Goal: Find specific page/section: Find specific page/section

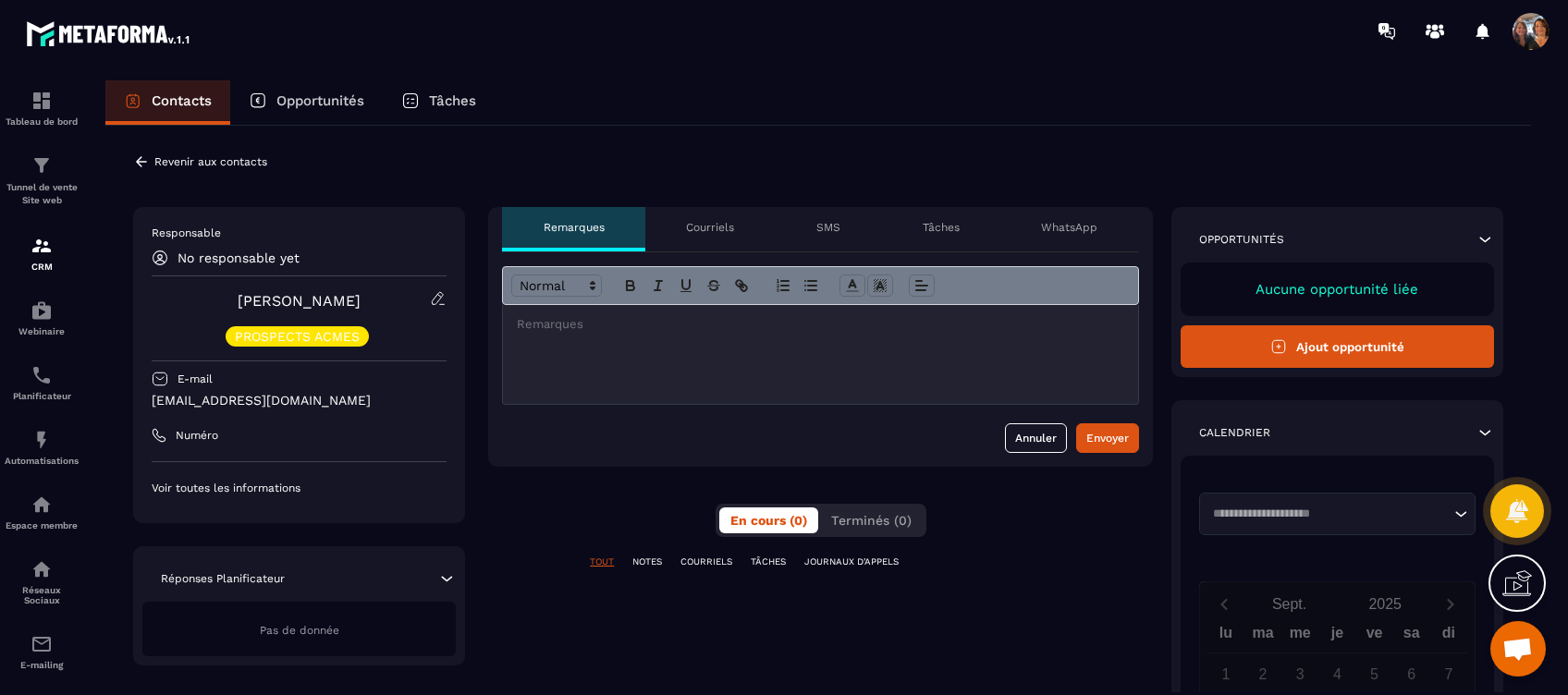
scroll to position [6572, 0]
click at [699, 225] on p "Courriels" at bounding box center [709, 228] width 48 height 15
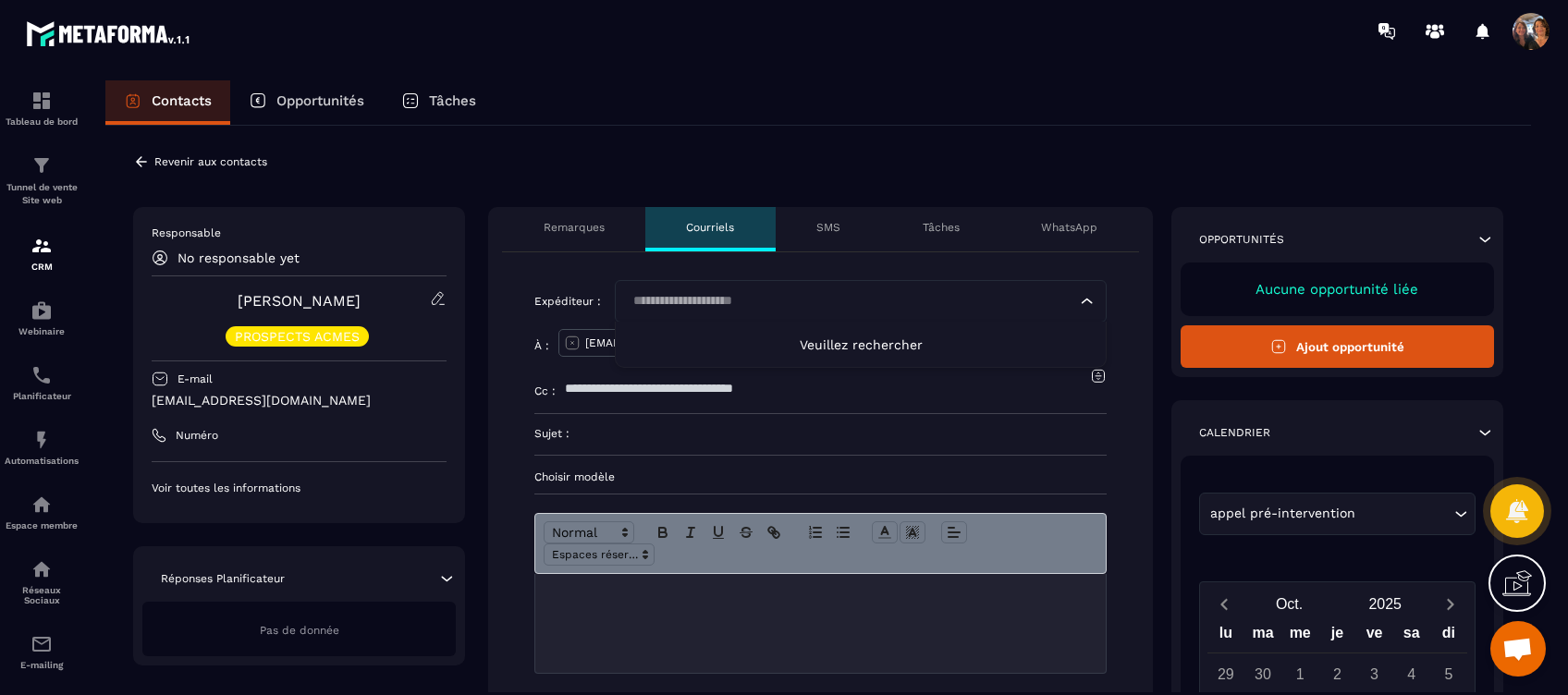
click at [693, 297] on input "Search for option" at bounding box center [851, 302] width 450 height 21
type input "*"
click at [629, 164] on div "**********" at bounding box center [819, 592] width 1426 height 934
click at [832, 346] on input "text" at bounding box center [949, 342] width 317 height 40
click at [717, 296] on input "Search for option" at bounding box center [851, 302] width 450 height 21
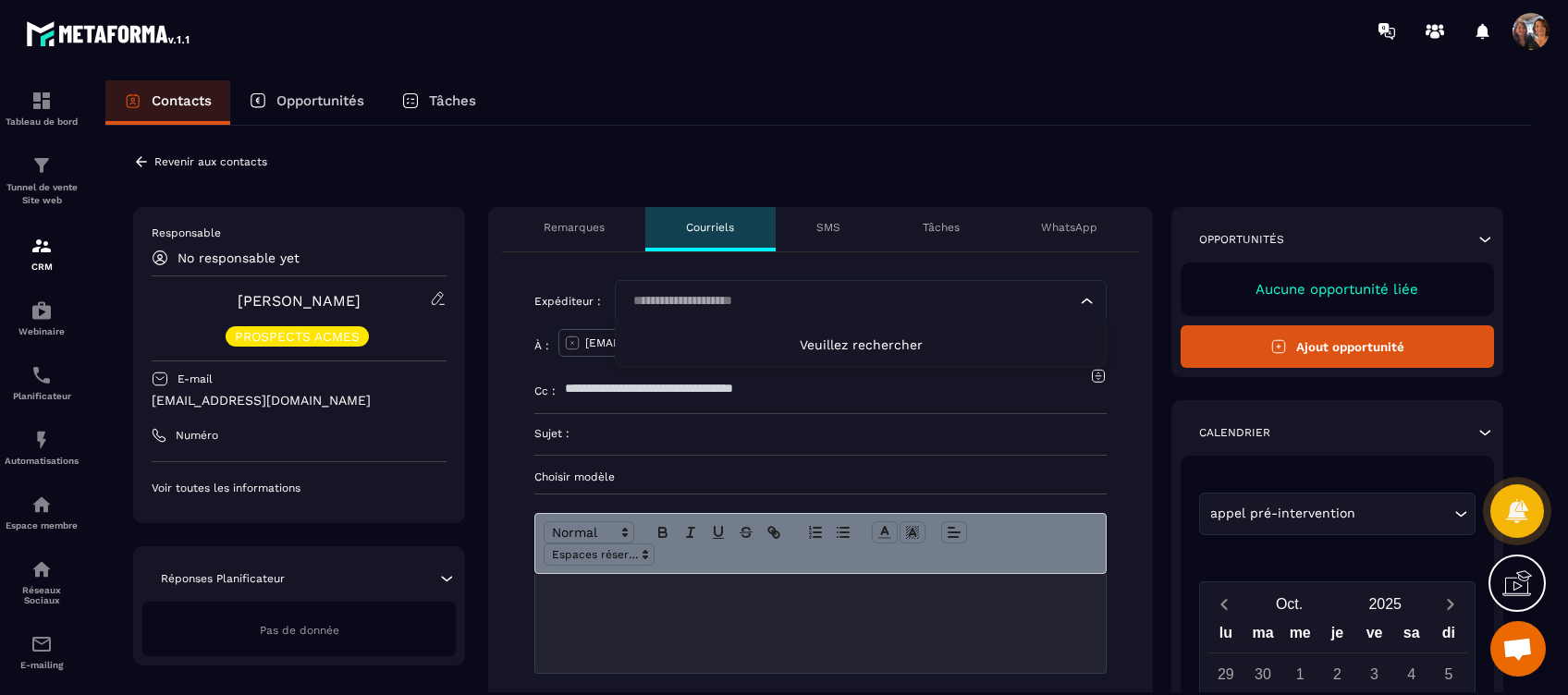
click at [926, 303] on input "Search for option" at bounding box center [851, 302] width 450 height 21
click at [882, 344] on span "Veuillez rechercher" at bounding box center [861, 345] width 123 height 15
click at [849, 337] on span "Veuillez rechercher" at bounding box center [861, 345] width 123 height 15
click at [819, 222] on p "SMS" at bounding box center [829, 228] width 24 height 15
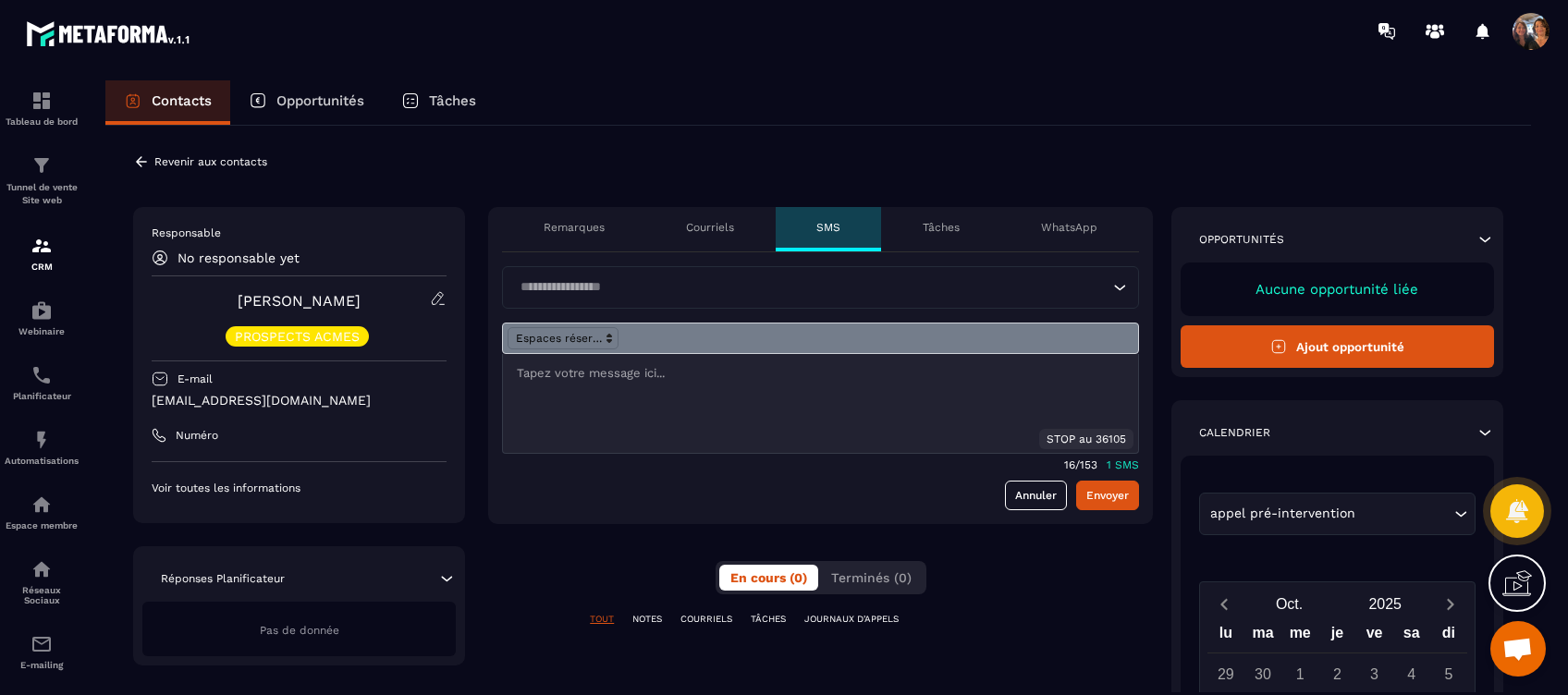
click at [701, 226] on p "Courriels" at bounding box center [709, 228] width 48 height 15
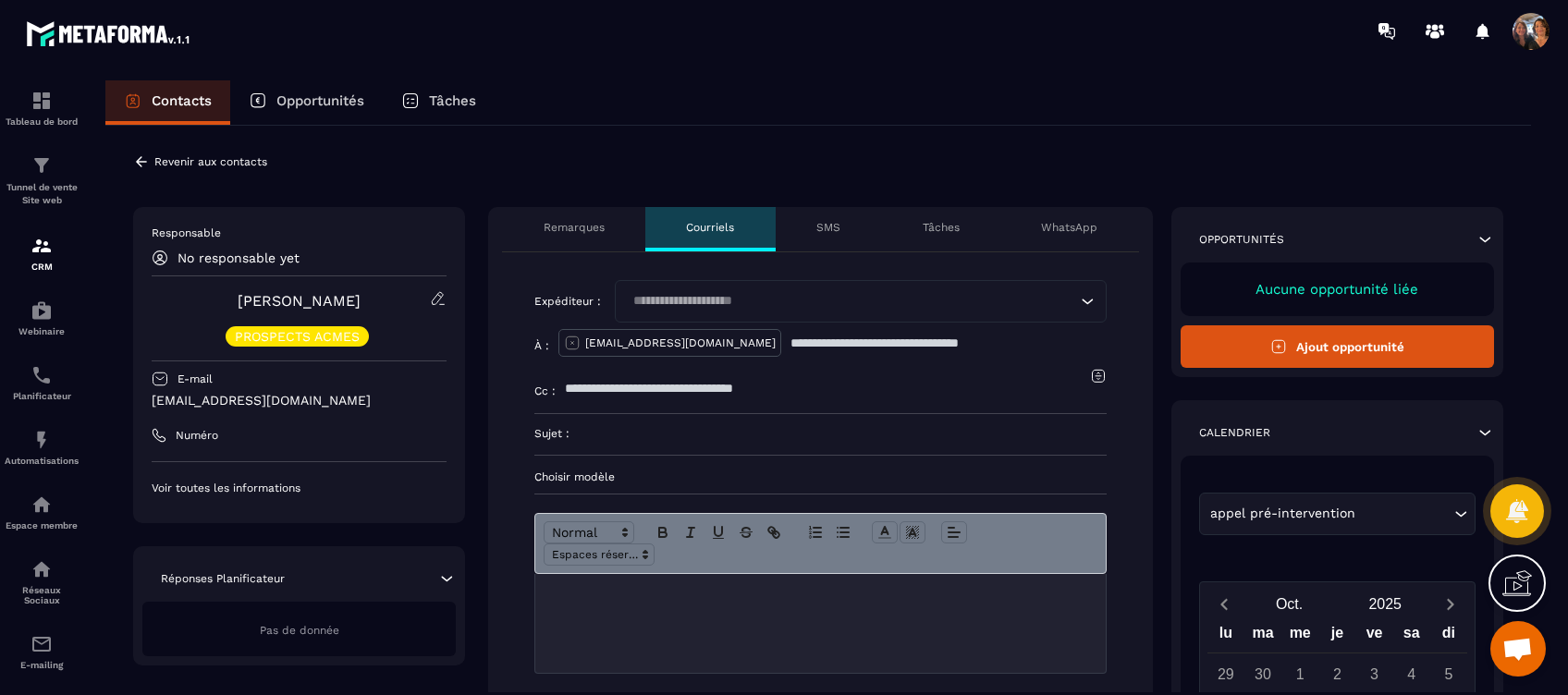
click at [577, 225] on p "Remarques" at bounding box center [573, 228] width 61 height 15
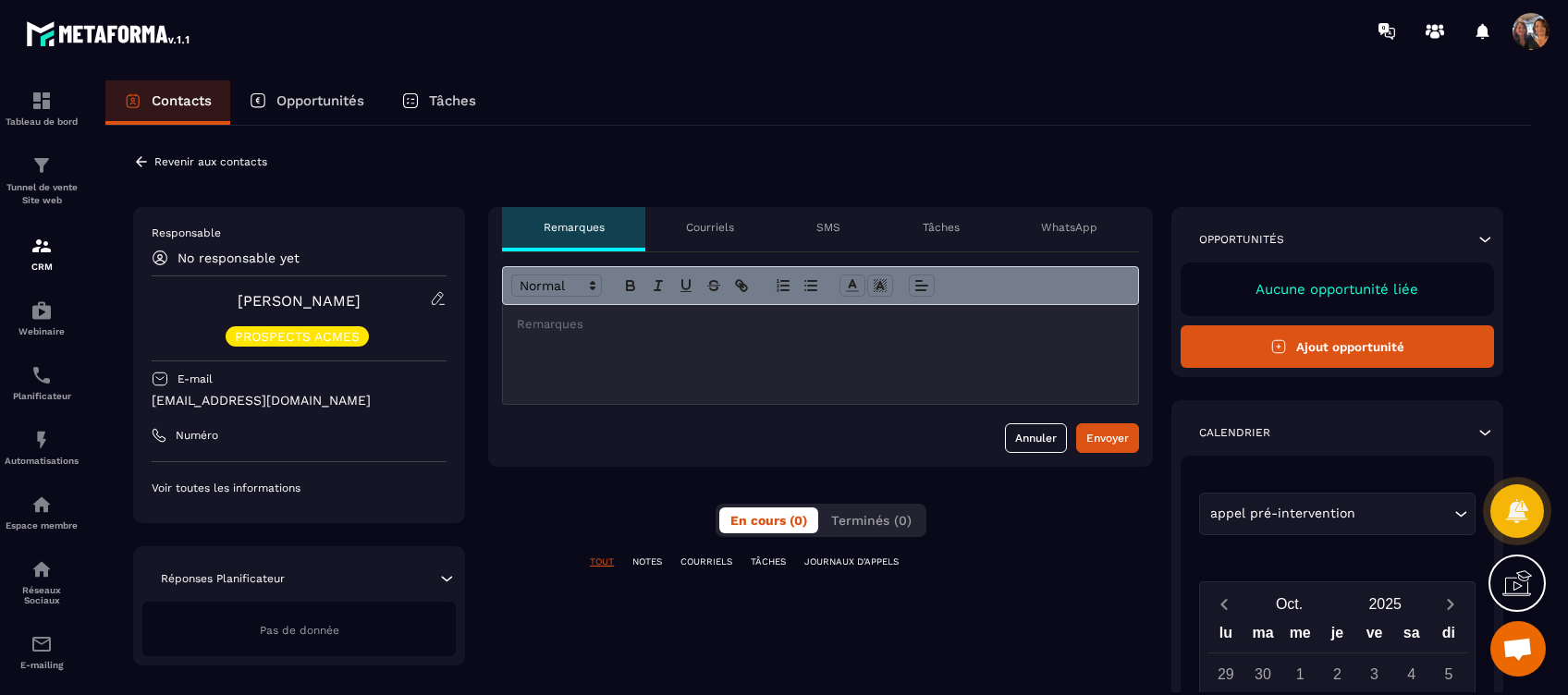
click at [156, 164] on p "Revenir aux contacts" at bounding box center [211, 162] width 112 height 13
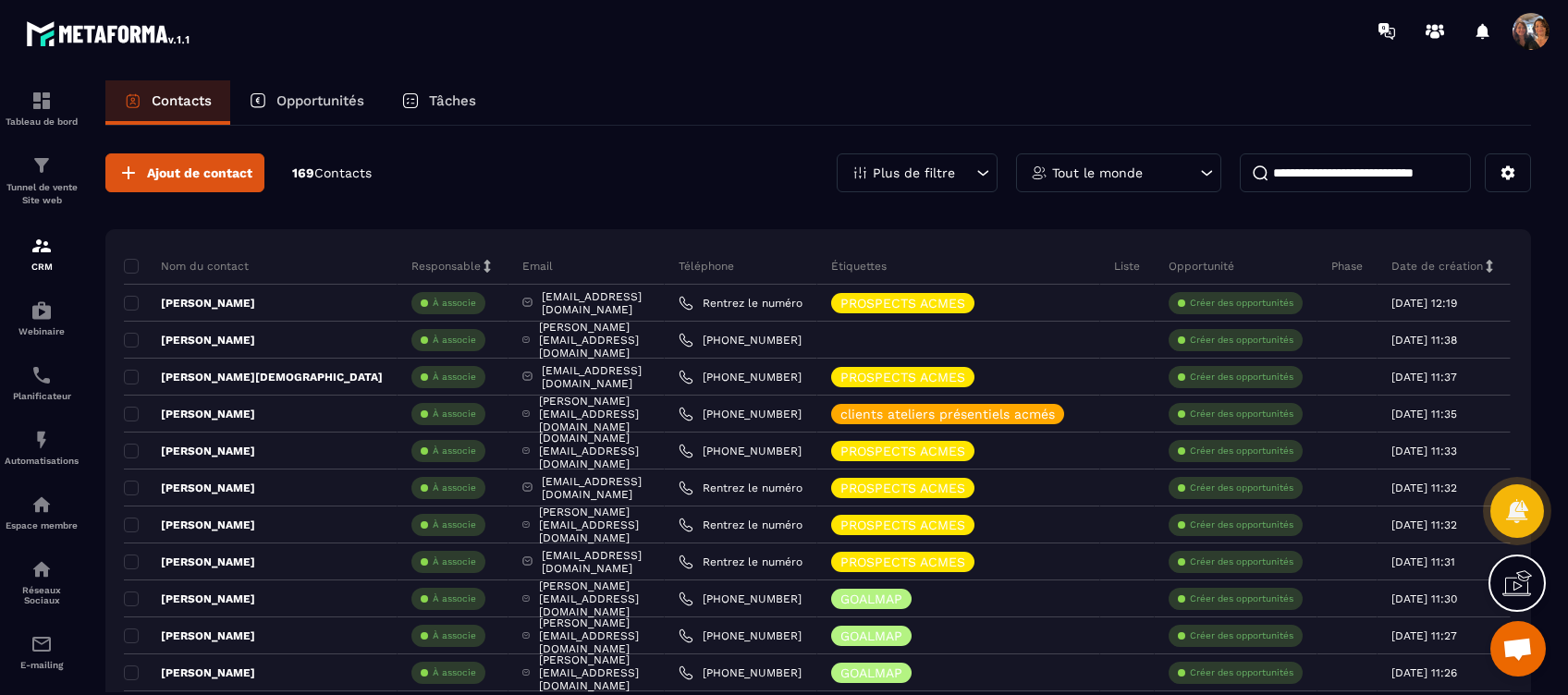
click at [1513, 580] on icon at bounding box center [1517, 584] width 30 height 30
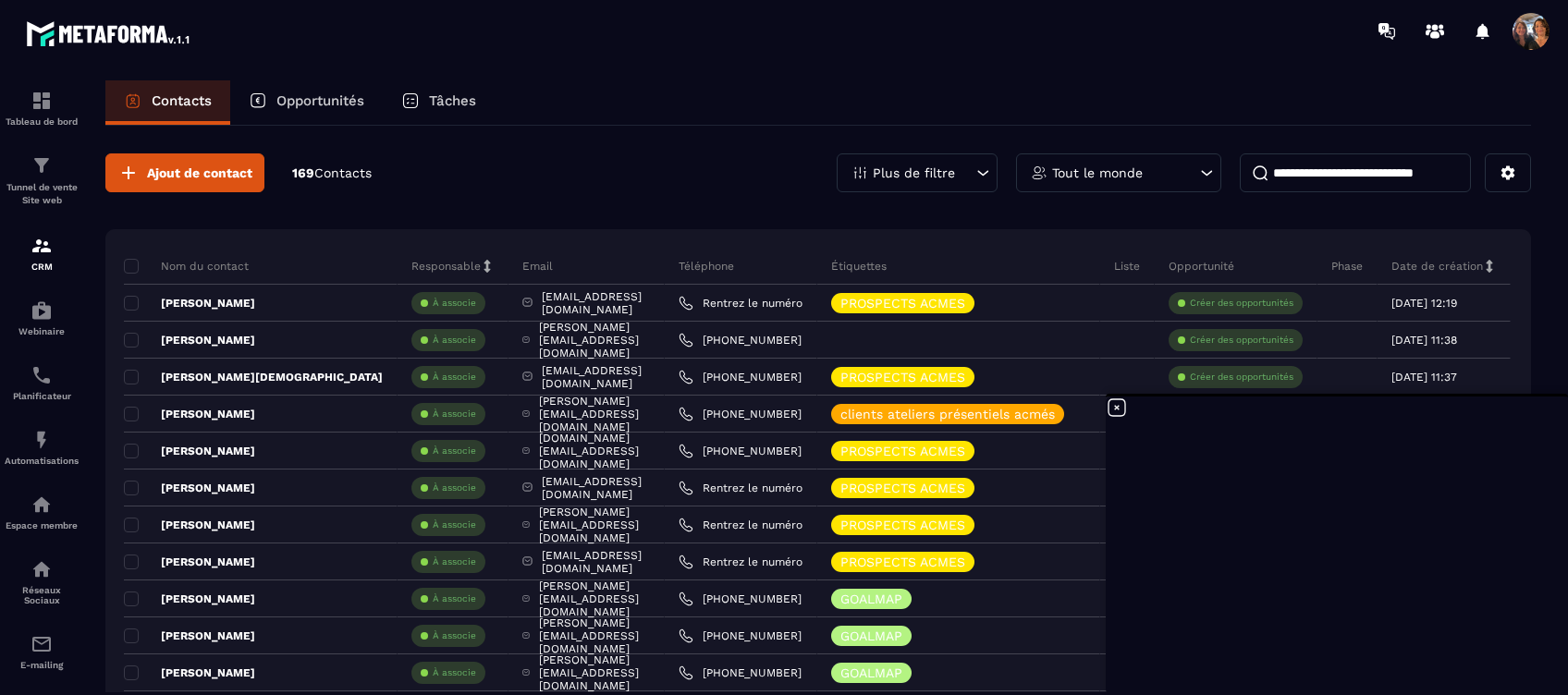
scroll to position [6572, 0]
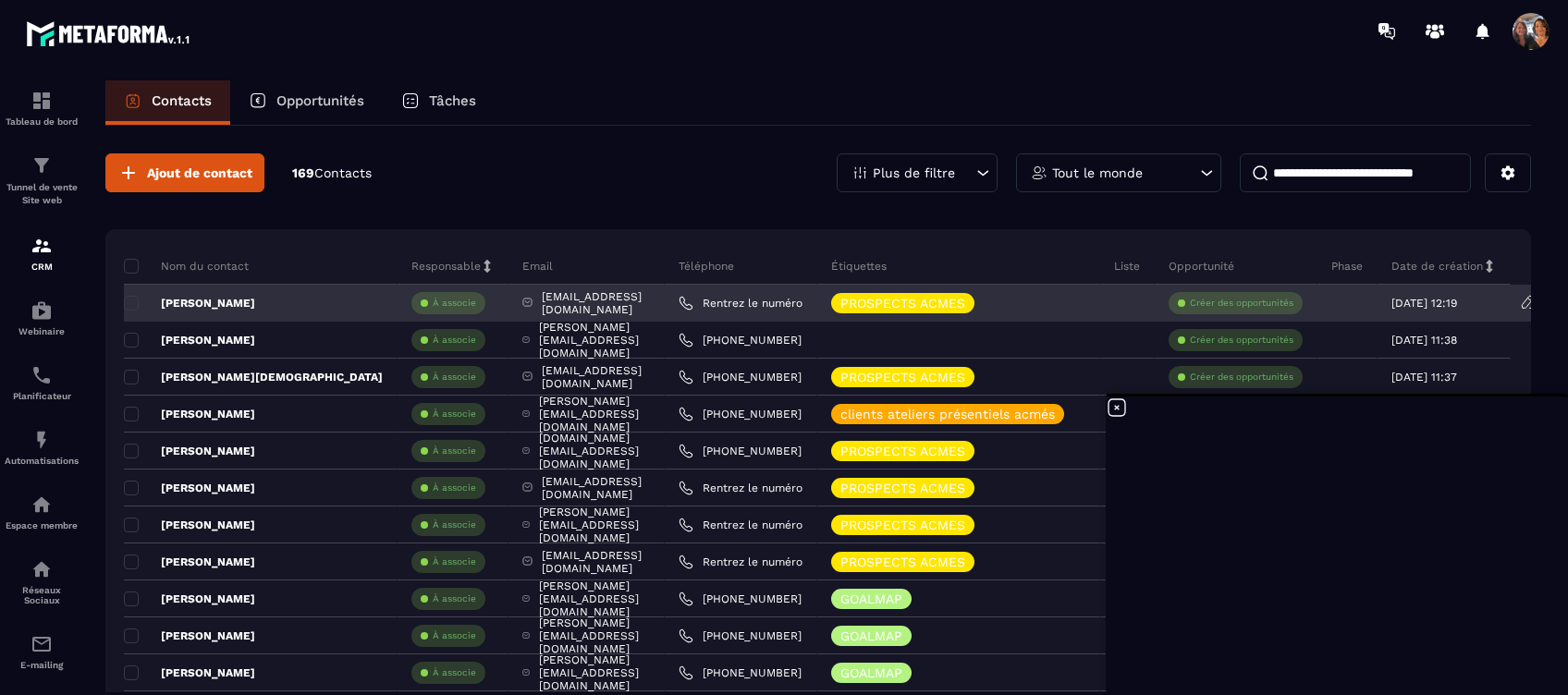
click at [249, 308] on div "[PERSON_NAME]" at bounding box center [260, 303] width 274 height 37
